Goal: Task Accomplishment & Management: Use online tool/utility

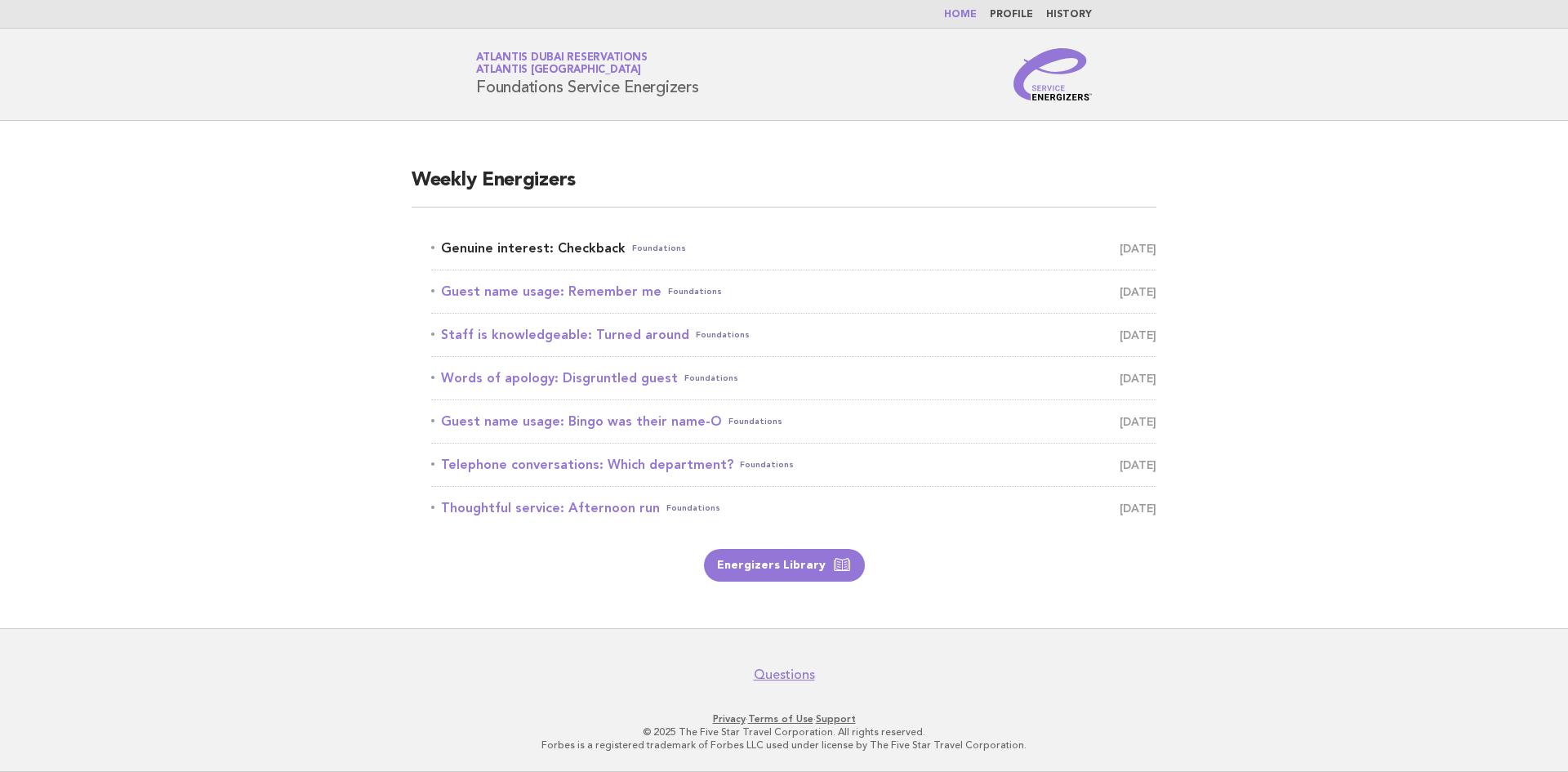
click at [507, 249] on link "Genuine interest: Checkback Foundations [DATE]" at bounding box center [793, 248] width 725 height 23
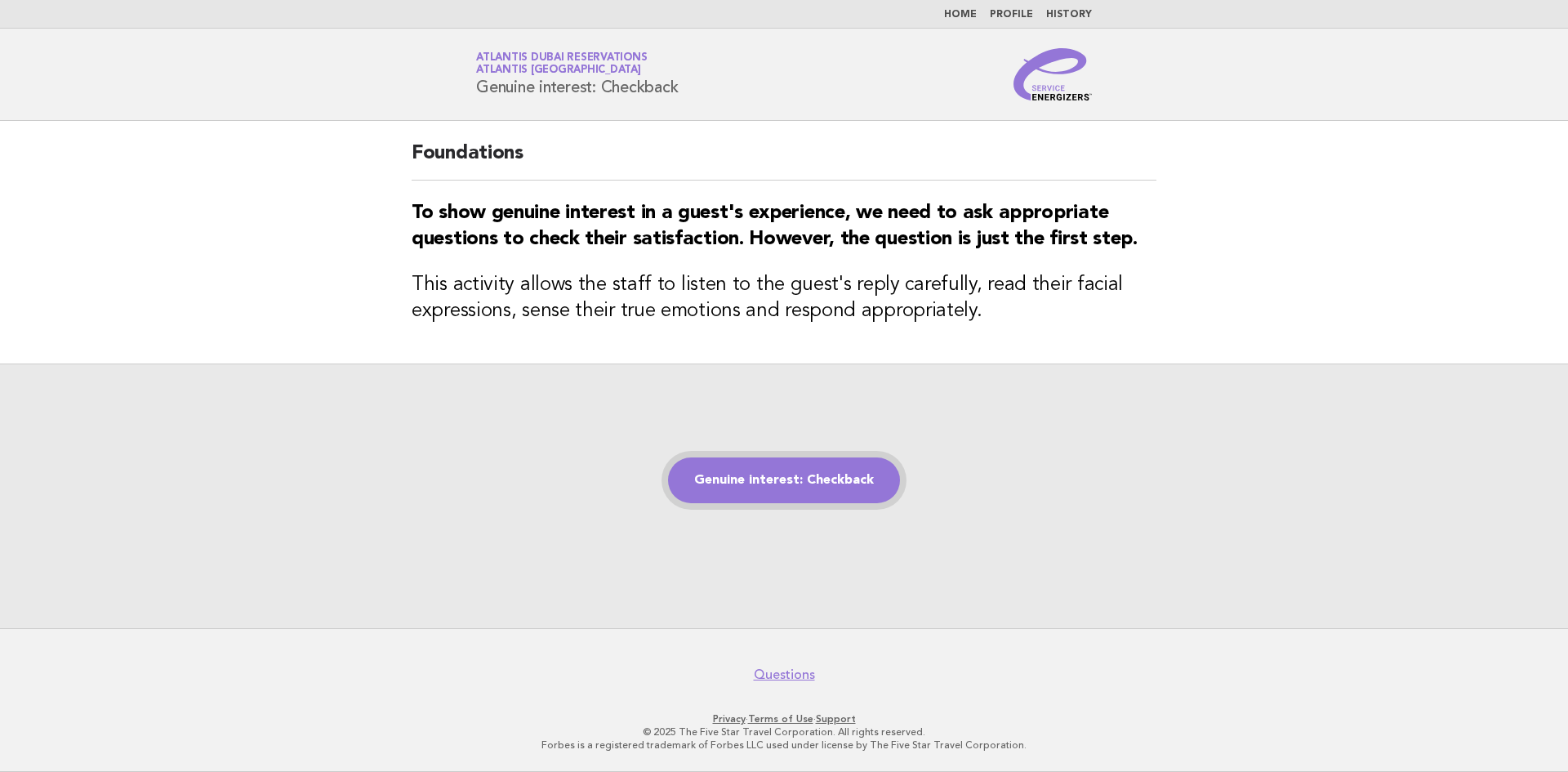
click at [743, 482] on link "Genuine interest: Checkback" at bounding box center [784, 481] width 232 height 46
click at [750, 478] on link "Genuine interest: Checkback" at bounding box center [784, 481] width 232 height 46
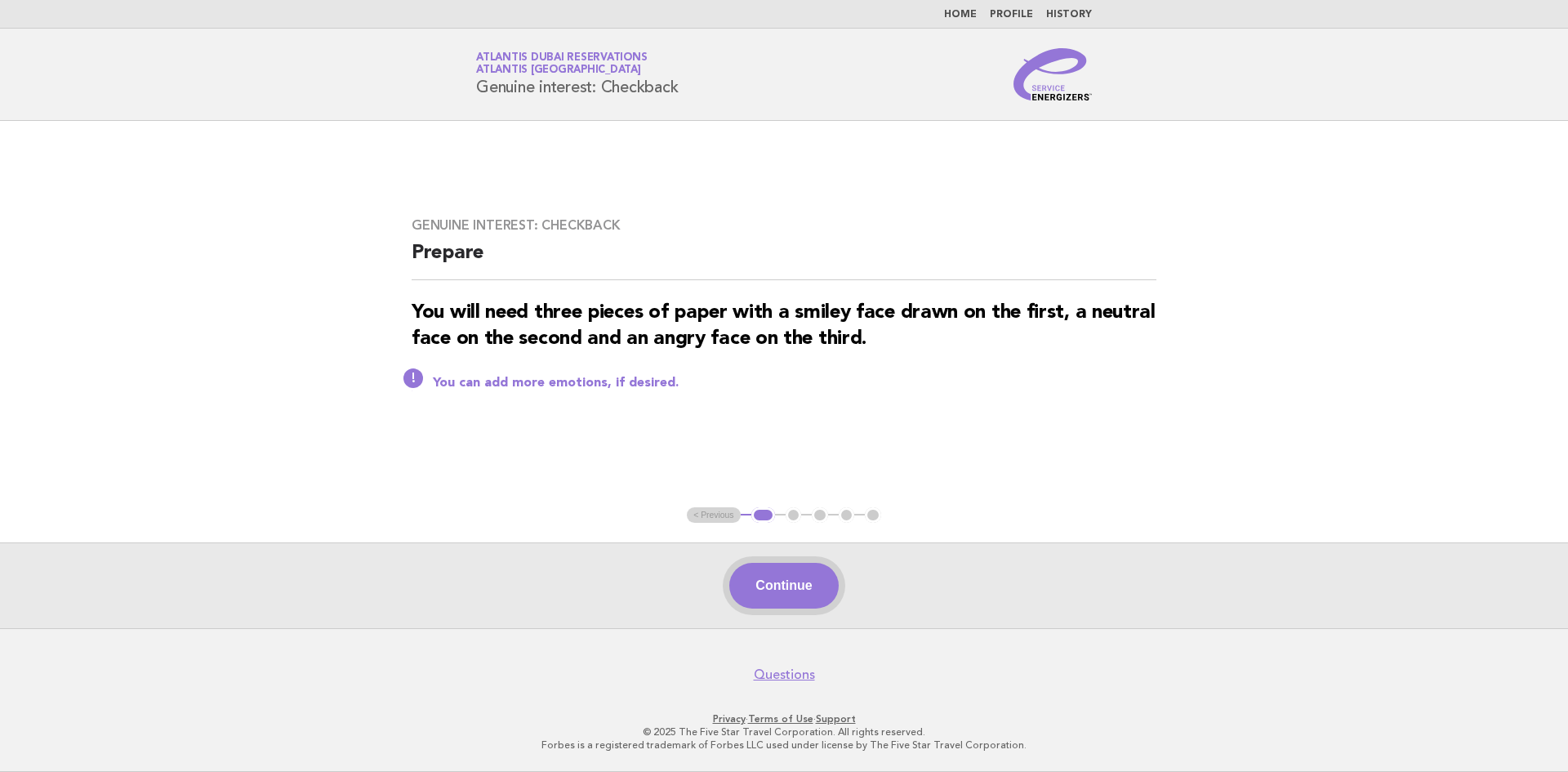
click at [764, 579] on button "Continue" at bounding box center [783, 586] width 108 height 46
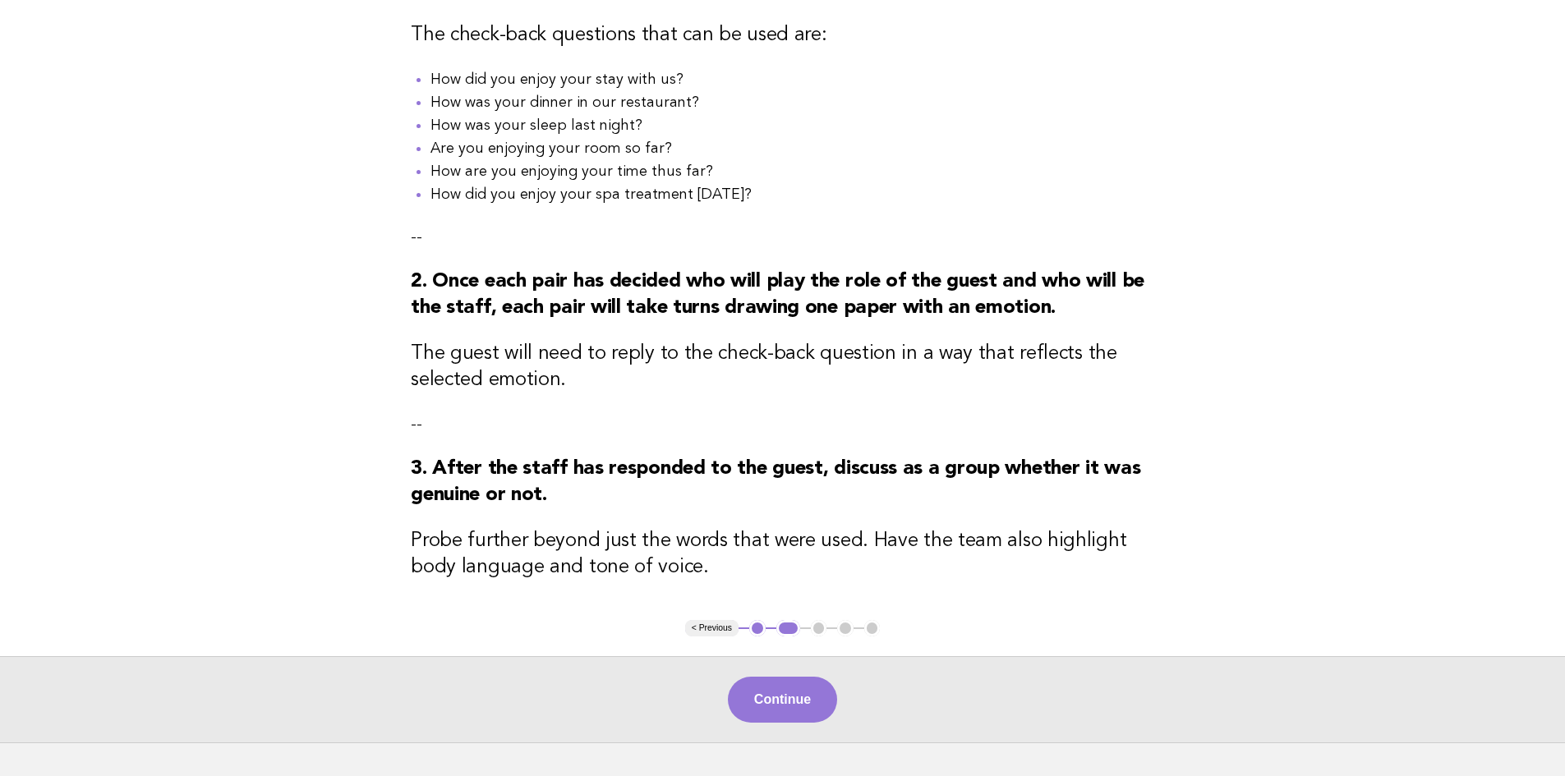
scroll to position [394, 0]
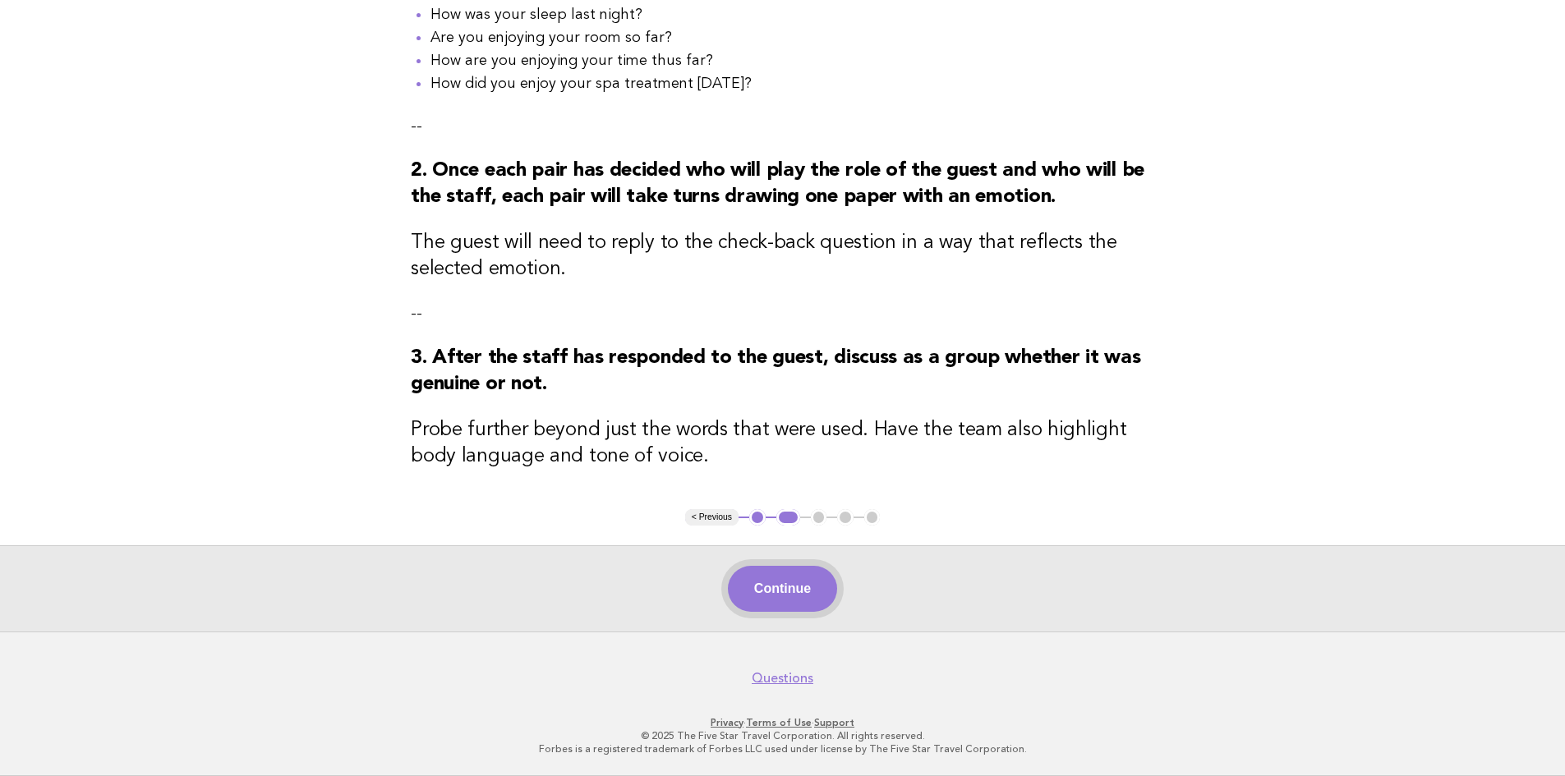
click at [757, 603] on button "Continue" at bounding box center [782, 589] width 109 height 46
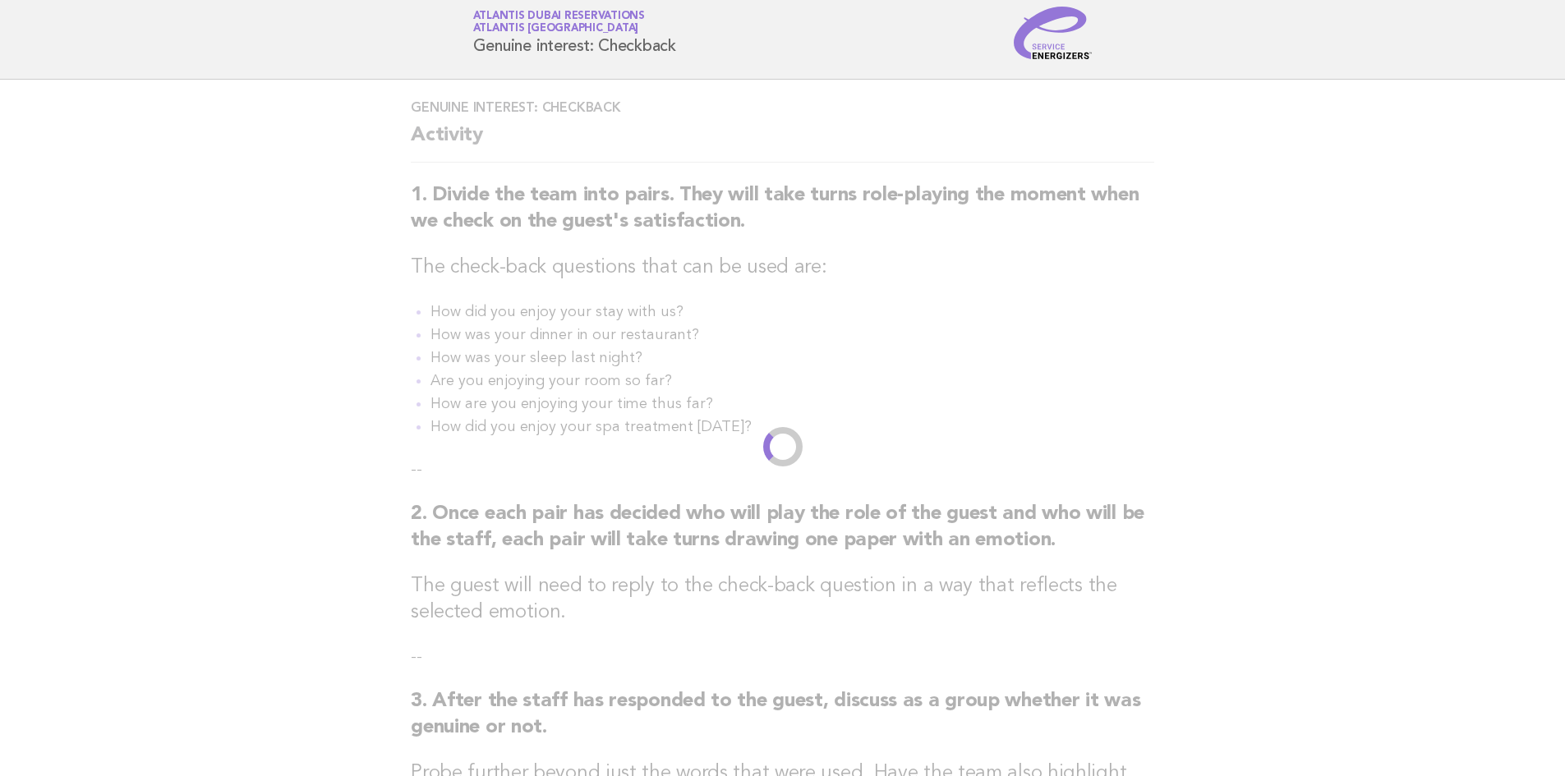
scroll to position [0, 0]
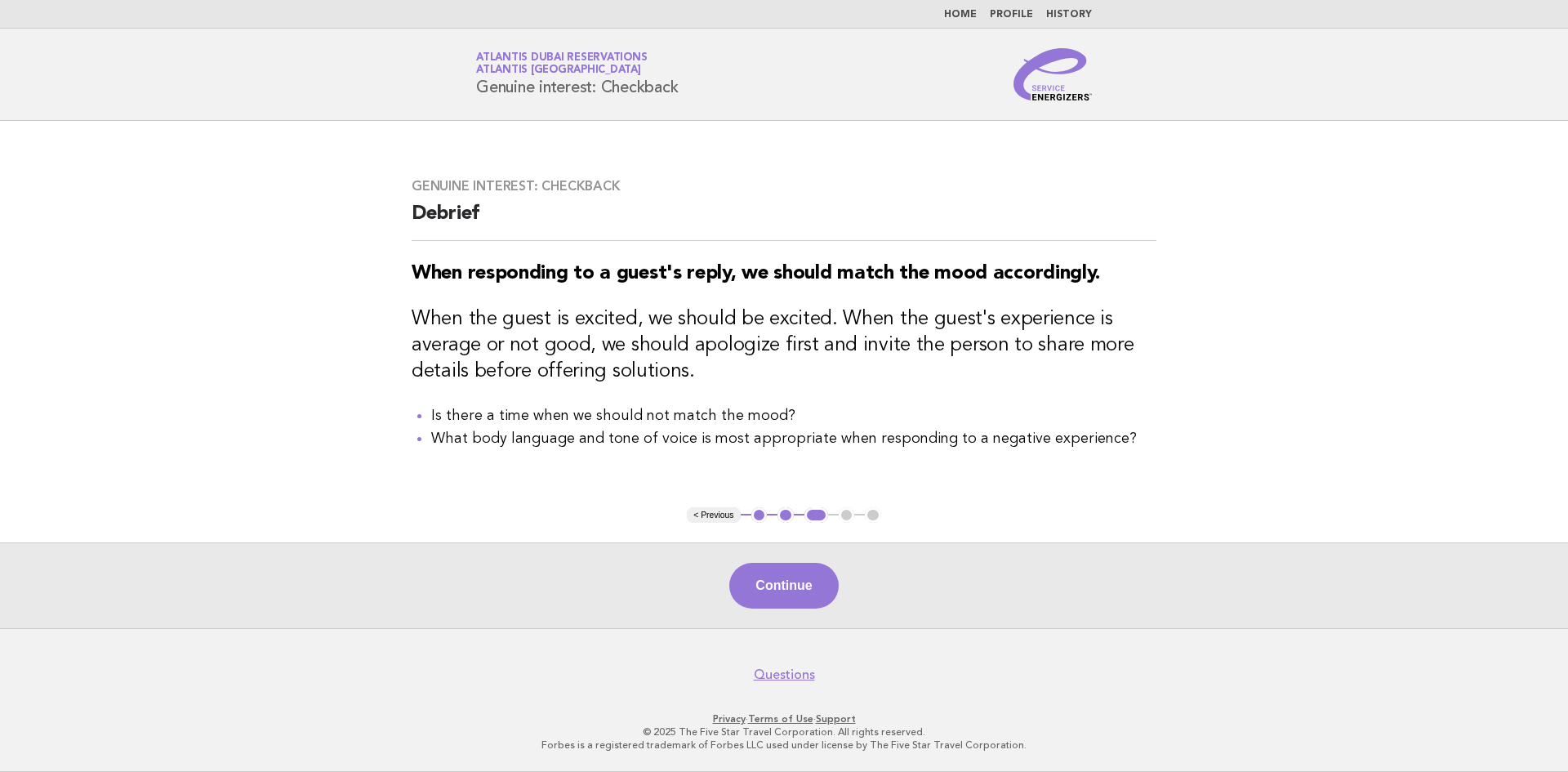
click at [753, 600] on button "Continue" at bounding box center [783, 586] width 108 height 46
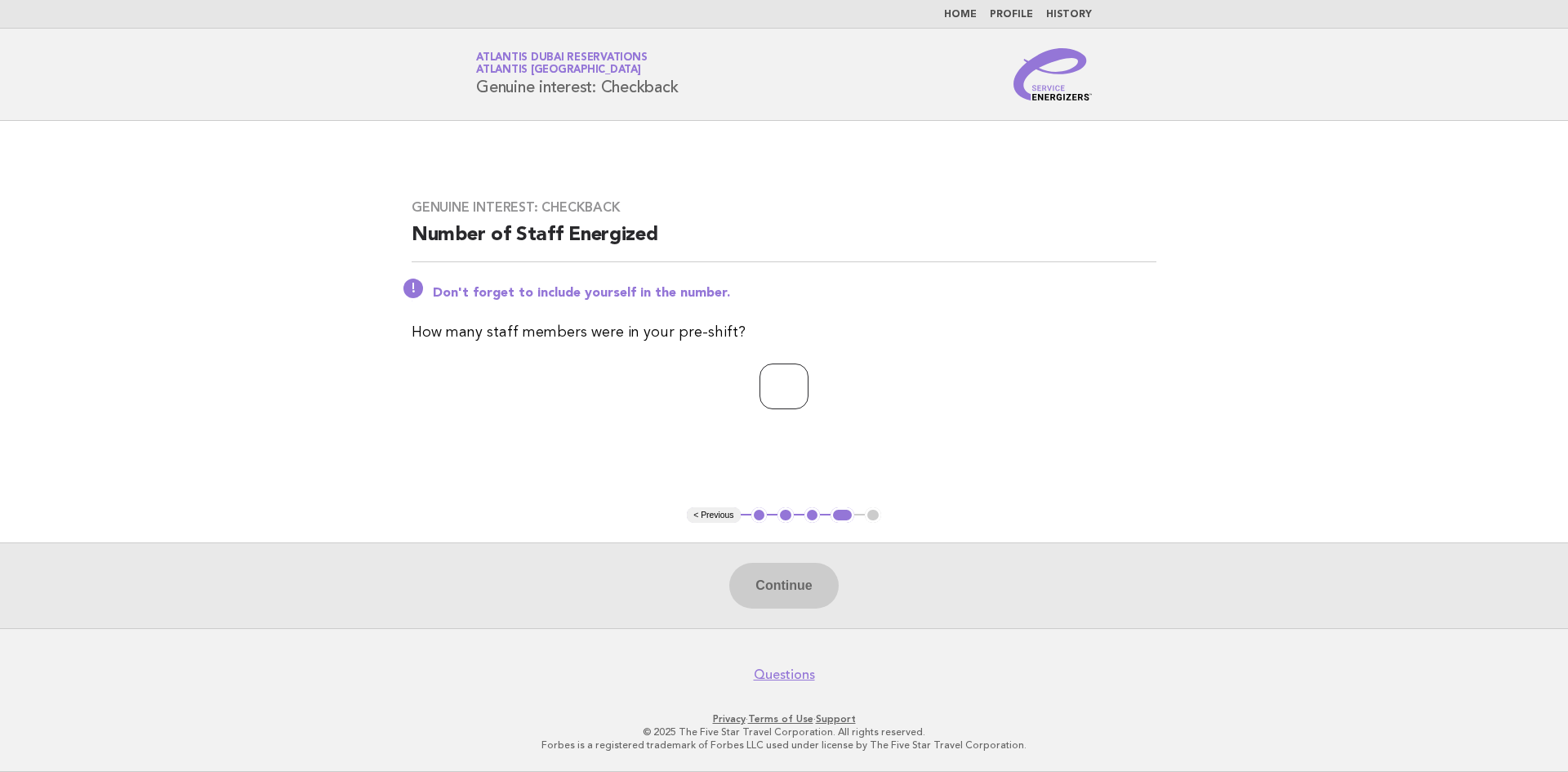
click at [771, 386] on input "number" at bounding box center [784, 387] width 49 height 46
type input "*"
click at [770, 598] on button "Continue" at bounding box center [783, 586] width 108 height 46
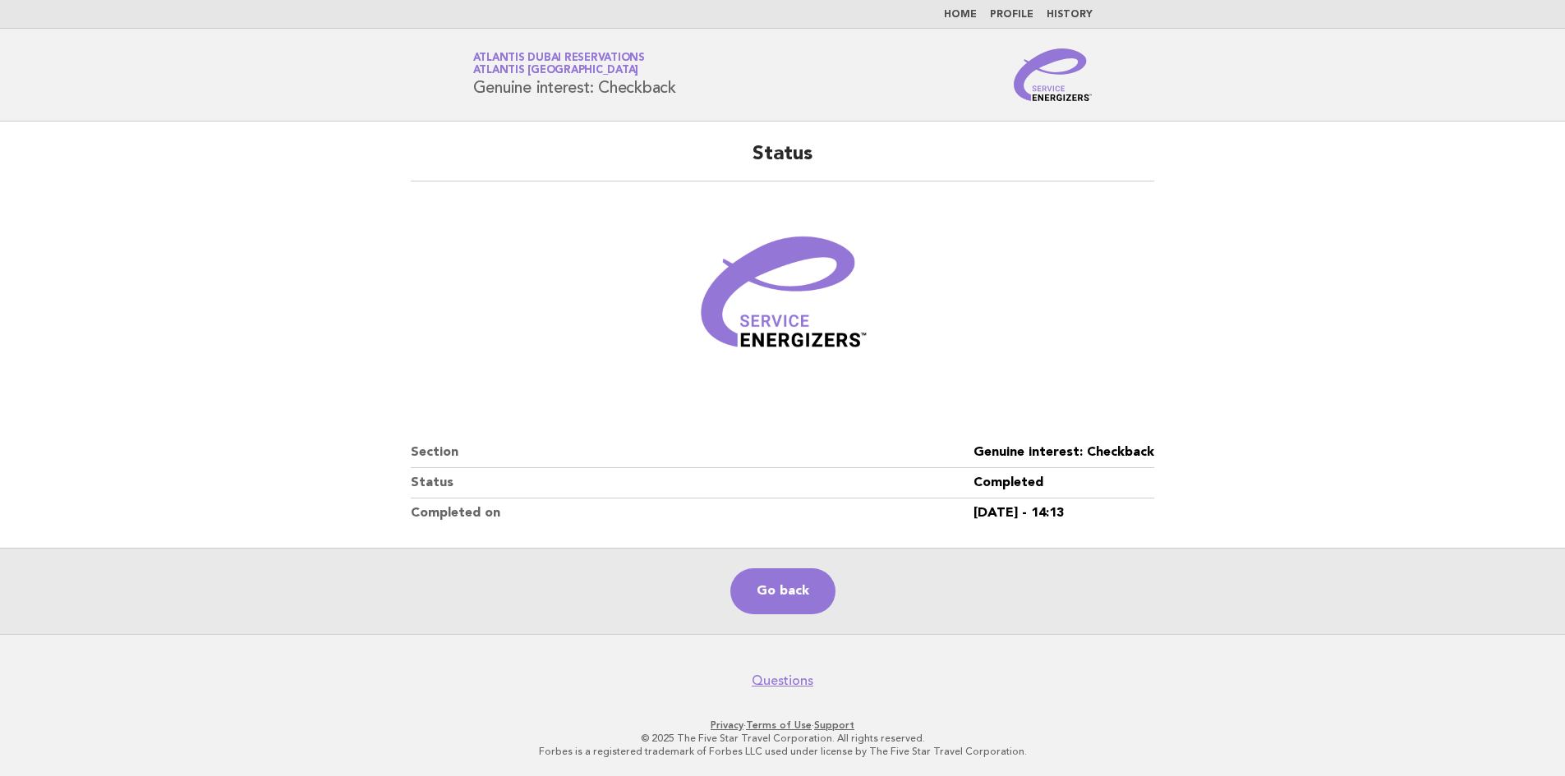
click at [1283, 520] on main "Status Section Genuine interest: Checkback Status Completed Completed on 08/Oct…" at bounding box center [782, 378] width 1565 height 513
click at [759, 597] on link "Go back" at bounding box center [782, 591] width 105 height 46
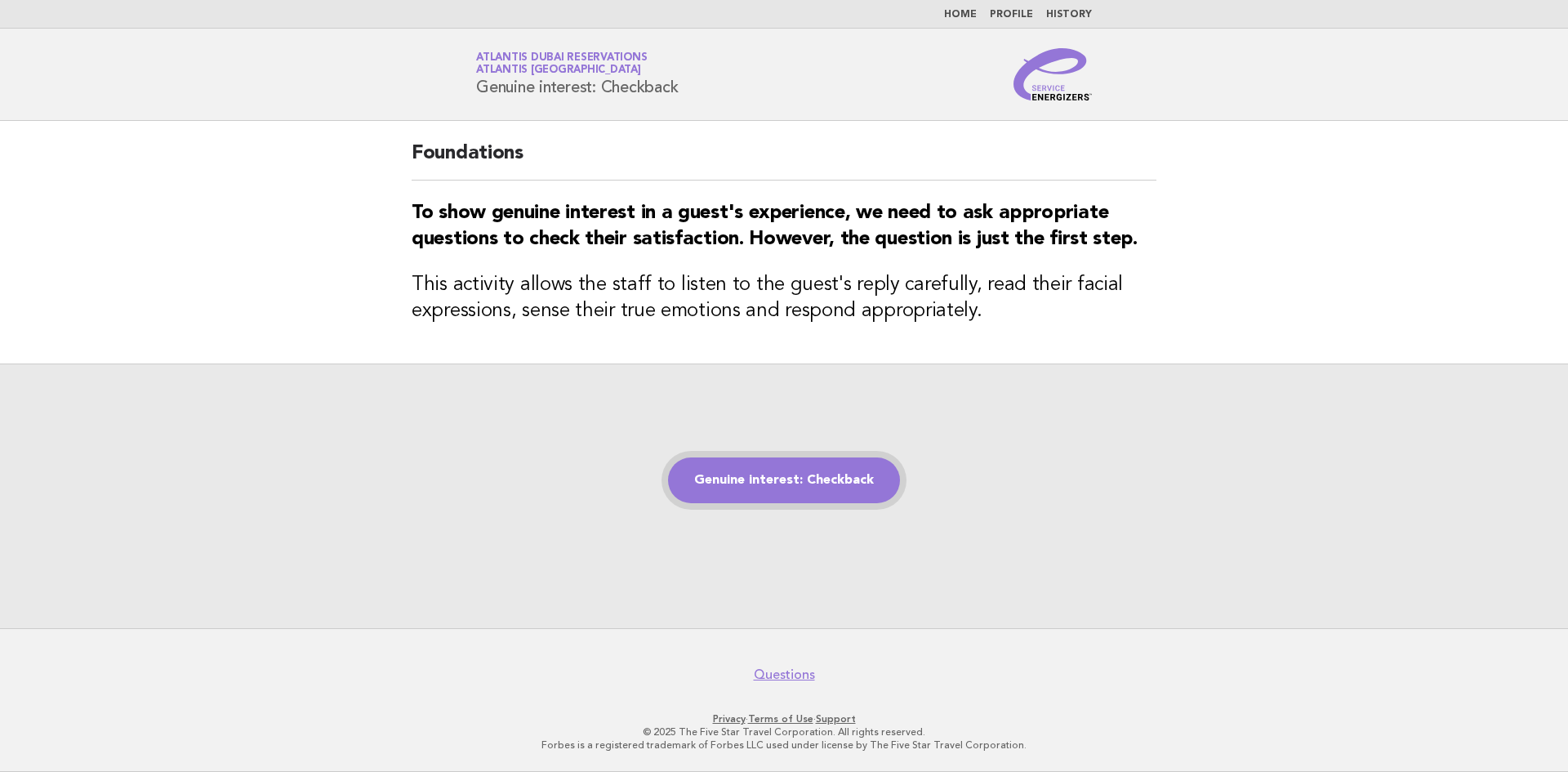
click at [733, 476] on link "Genuine interest: Checkback" at bounding box center [784, 481] width 232 height 46
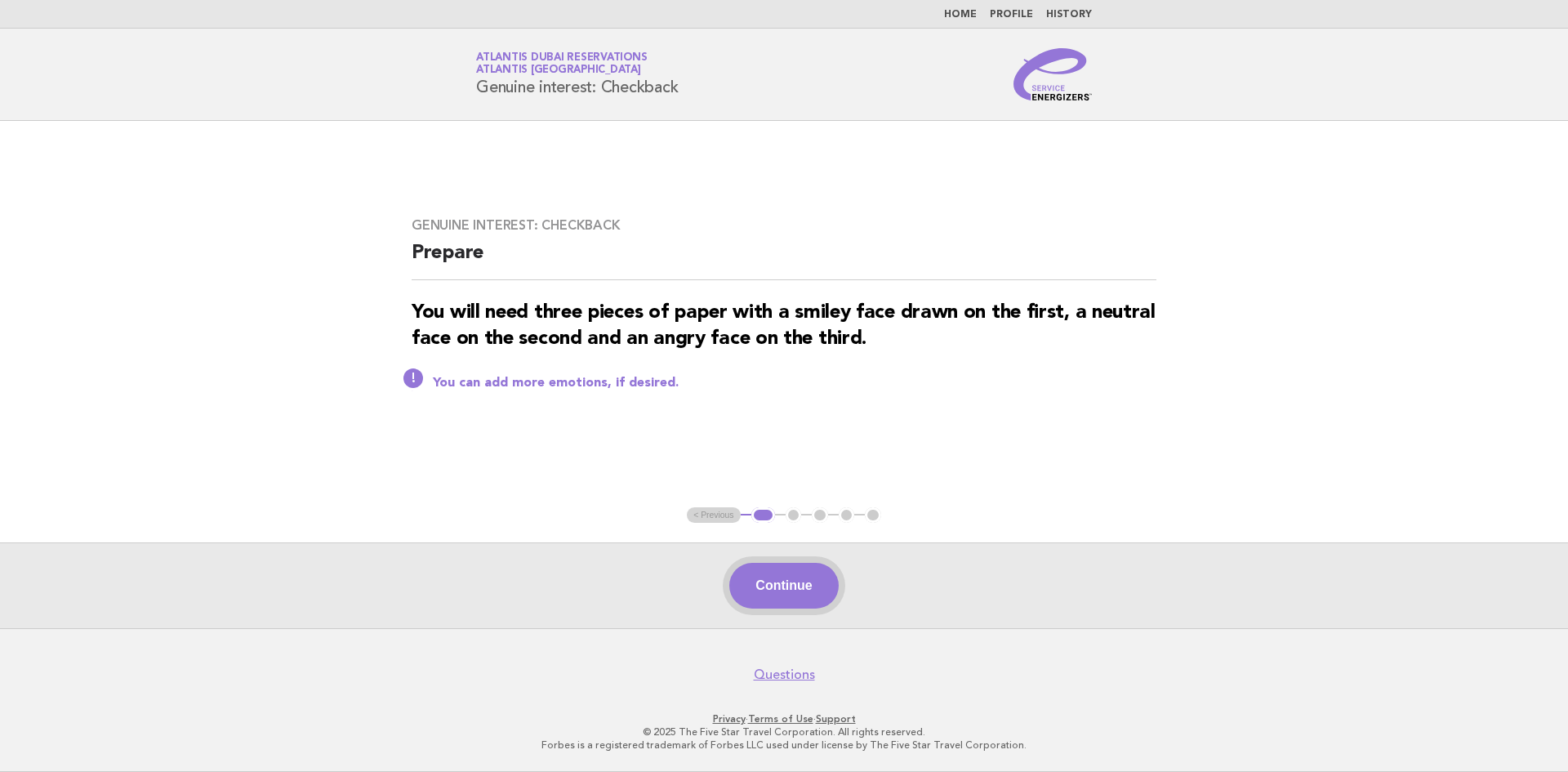
click at [761, 596] on button "Continue" at bounding box center [783, 586] width 108 height 46
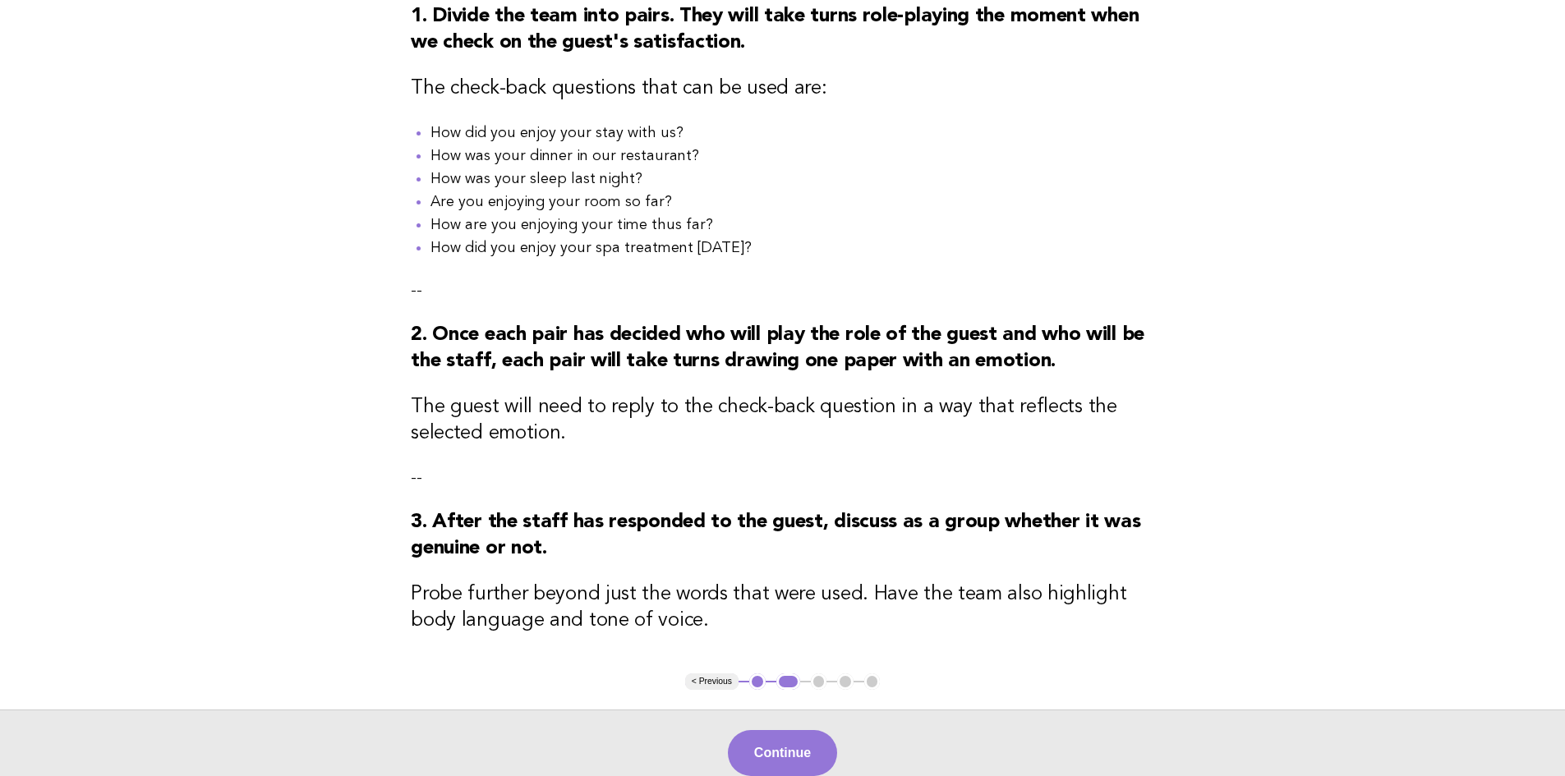
scroll to position [394, 0]
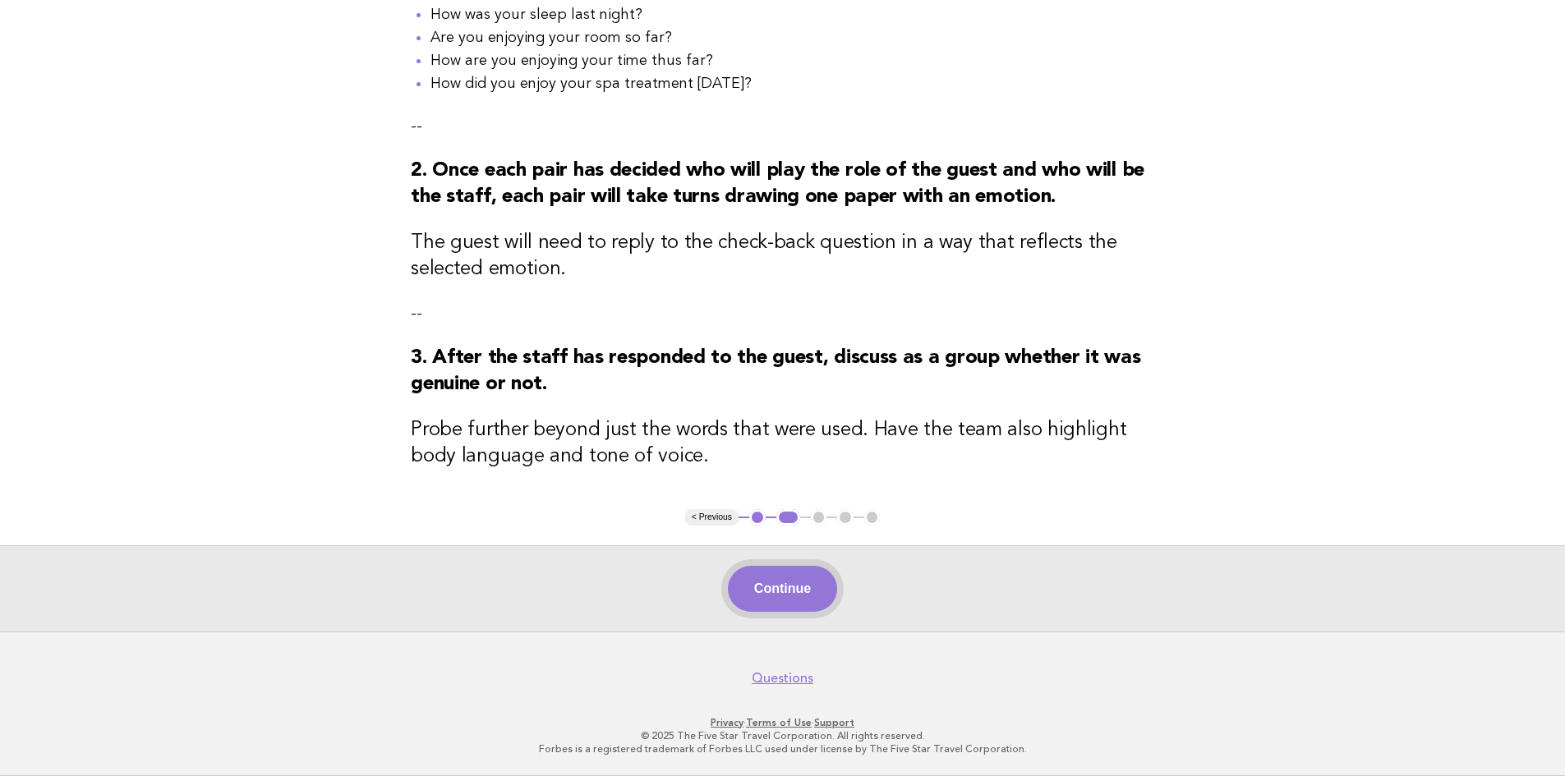
click at [767, 599] on button "Continue" at bounding box center [782, 589] width 109 height 46
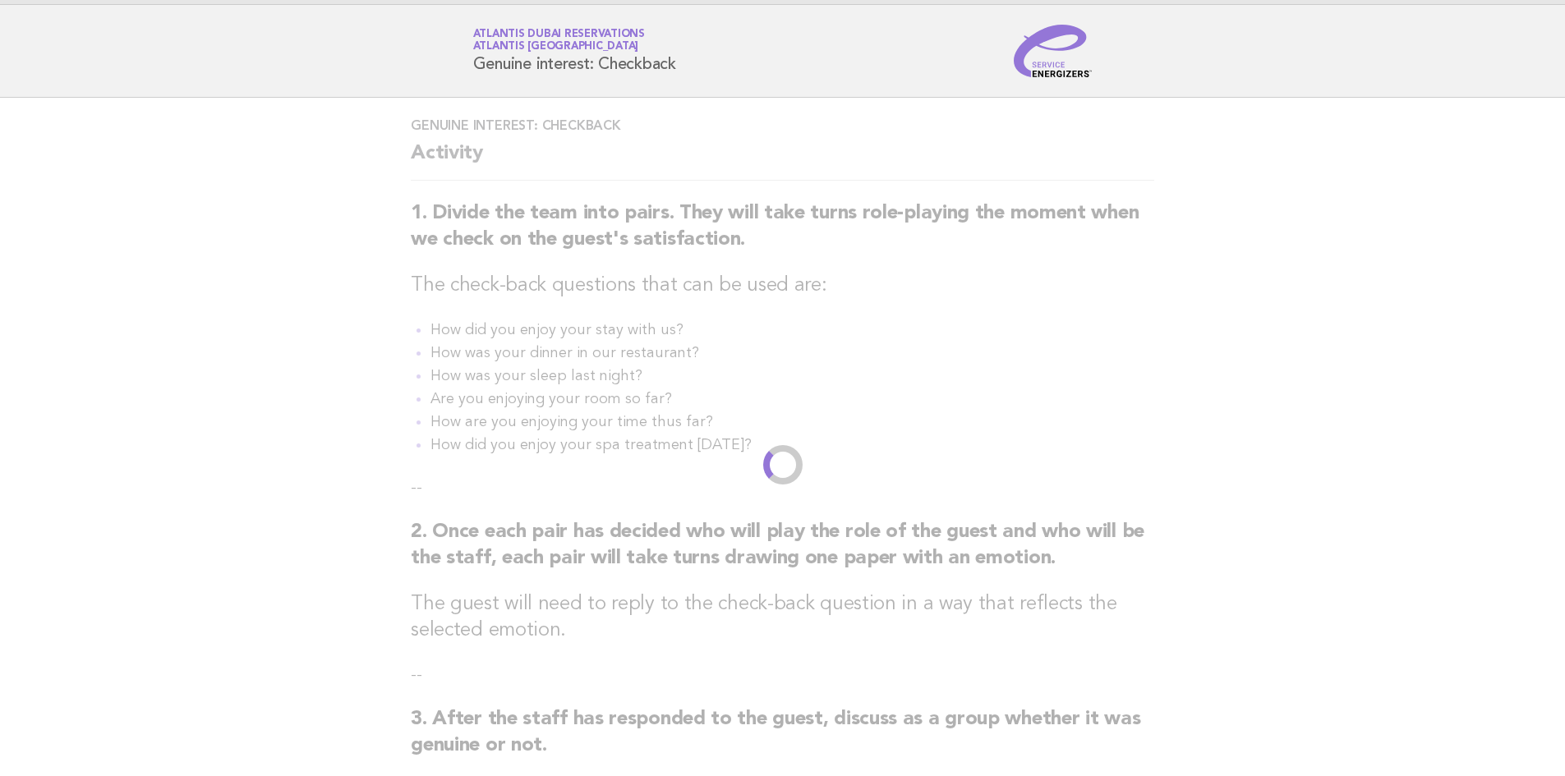
scroll to position [0, 0]
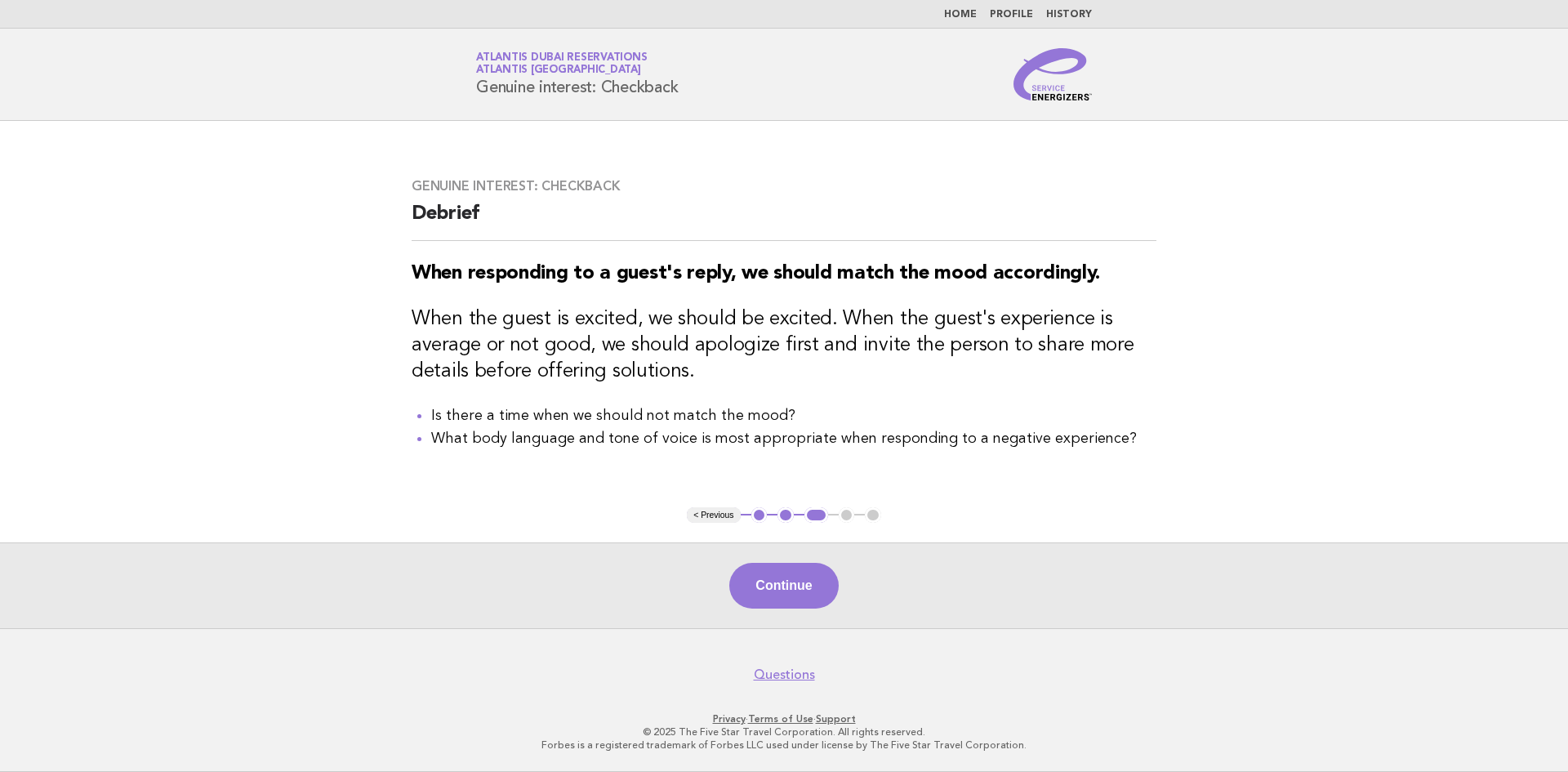
click at [763, 596] on button "Continue" at bounding box center [783, 586] width 108 height 46
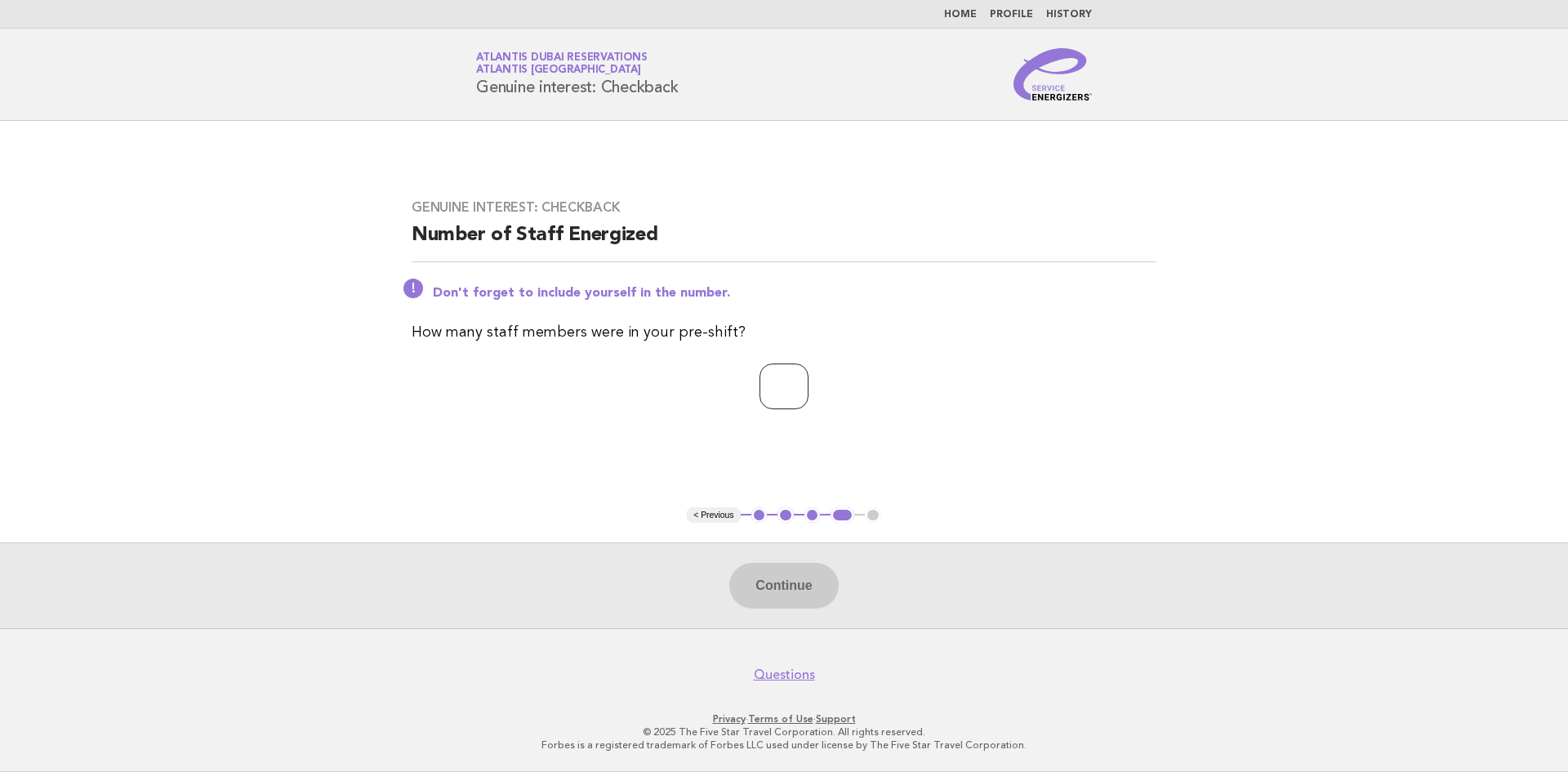
click at [763, 399] on input "number" at bounding box center [784, 387] width 49 height 46
type input "*"
click at [771, 589] on button "Continue" at bounding box center [783, 586] width 108 height 46
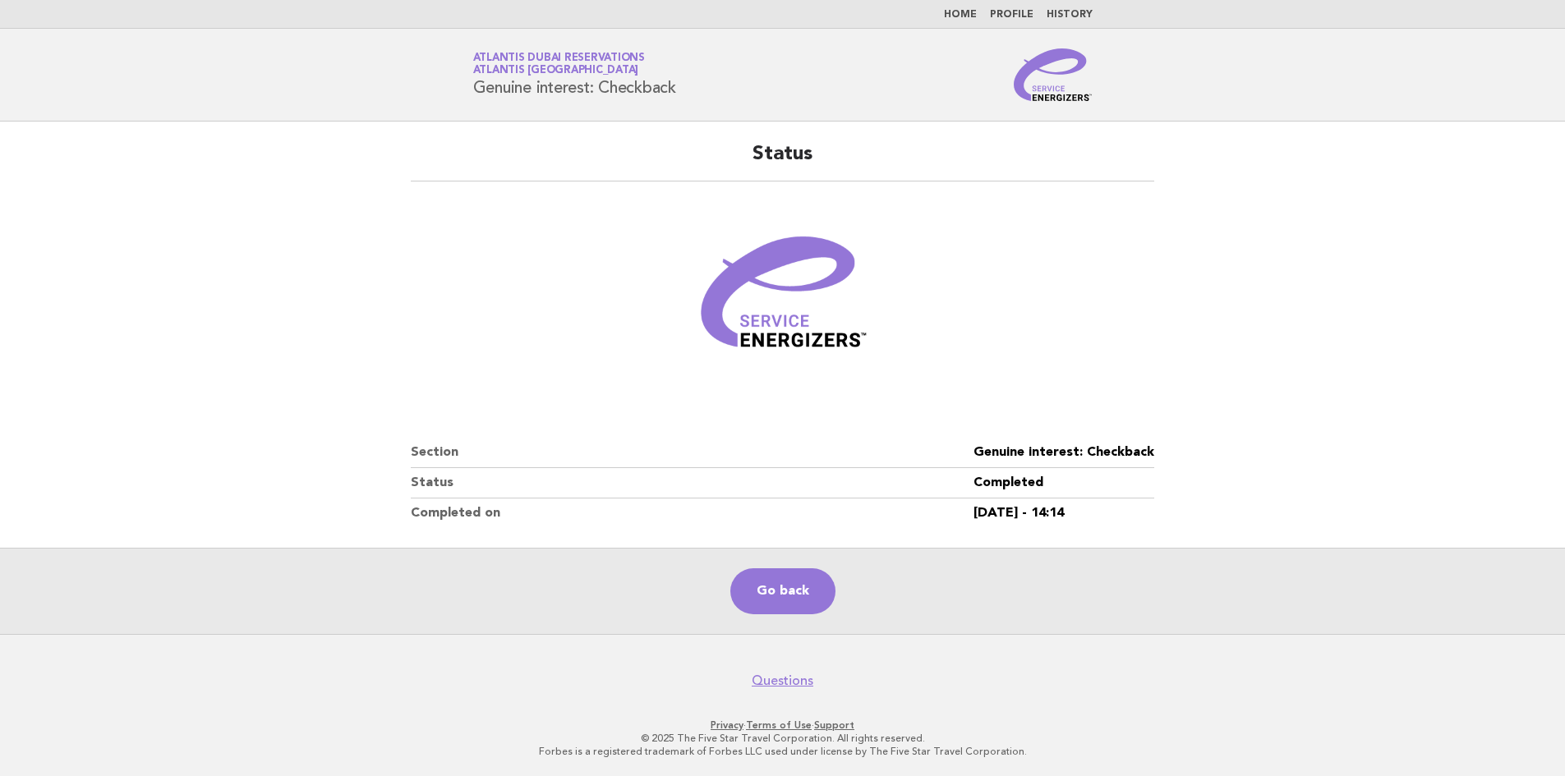
drag, startPoint x: 1409, startPoint y: 678, endPoint x: 1321, endPoint y: 477, distance: 219.9
click at [1409, 678] on nav "Questions" at bounding box center [782, 672] width 1565 height 34
